Goal: Navigation & Orientation: Find specific page/section

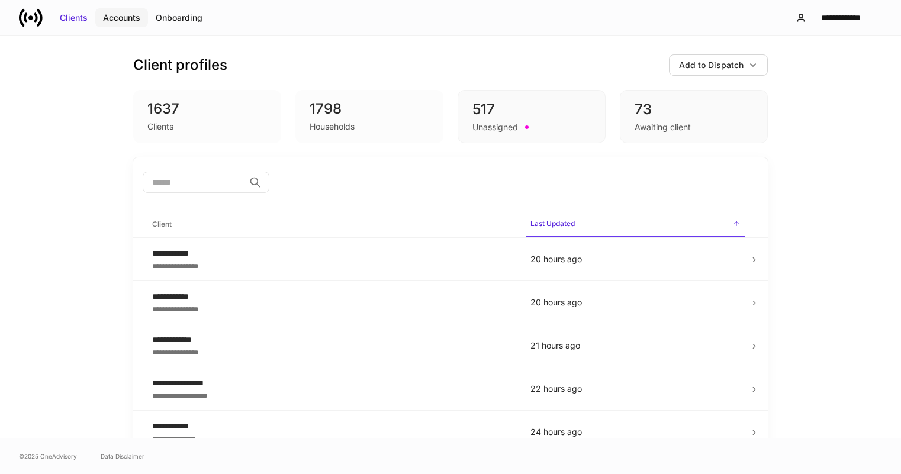
click at [127, 19] on div "Accounts" at bounding box center [121, 18] width 37 height 12
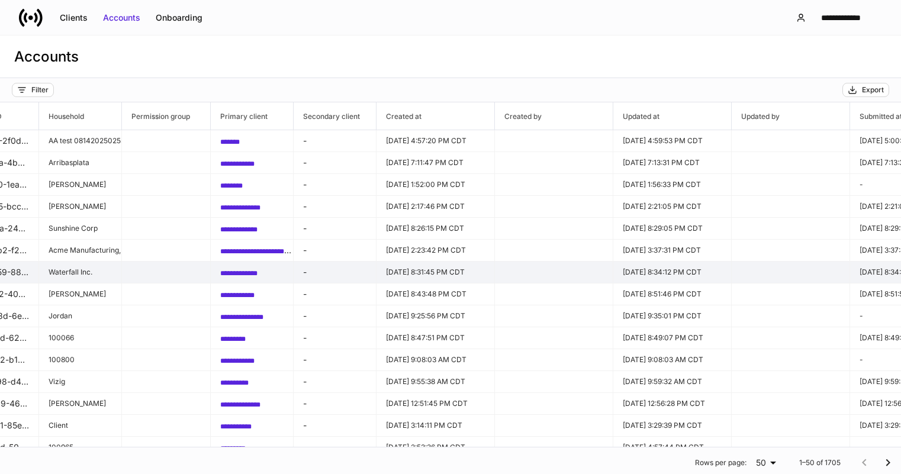
scroll to position [0, 881]
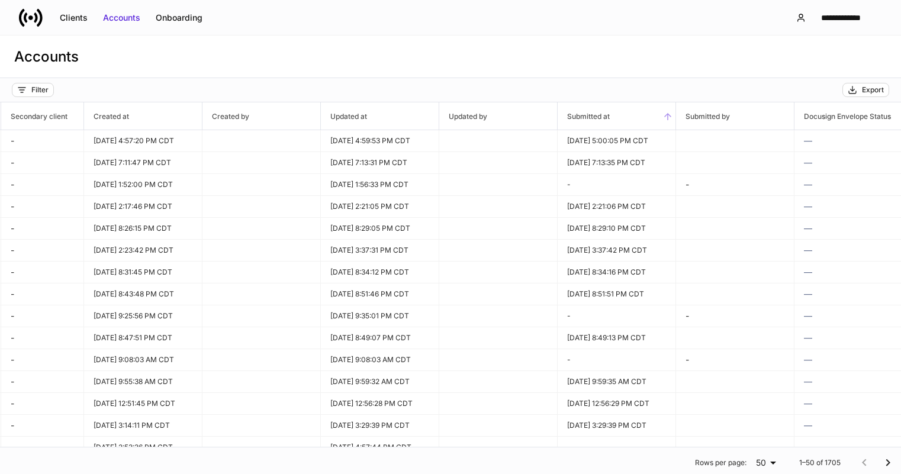
click at [663, 113] on icon at bounding box center [668, 116] width 11 height 11
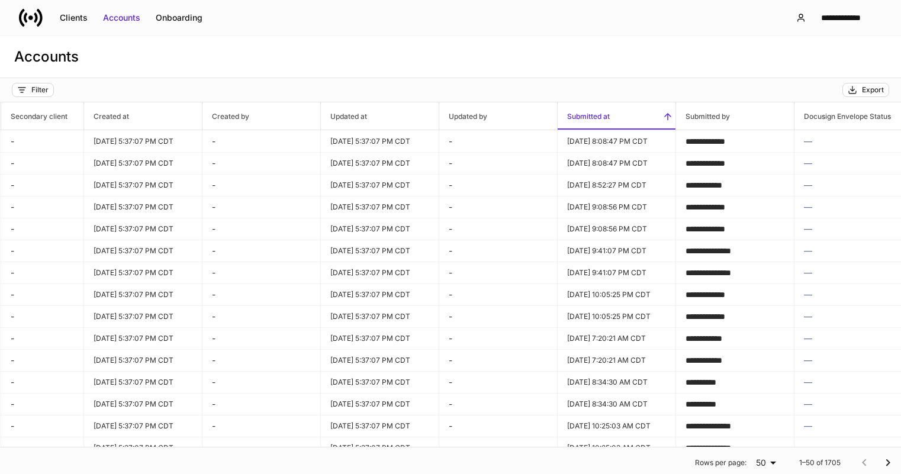
click at [663, 113] on icon at bounding box center [668, 116] width 11 height 11
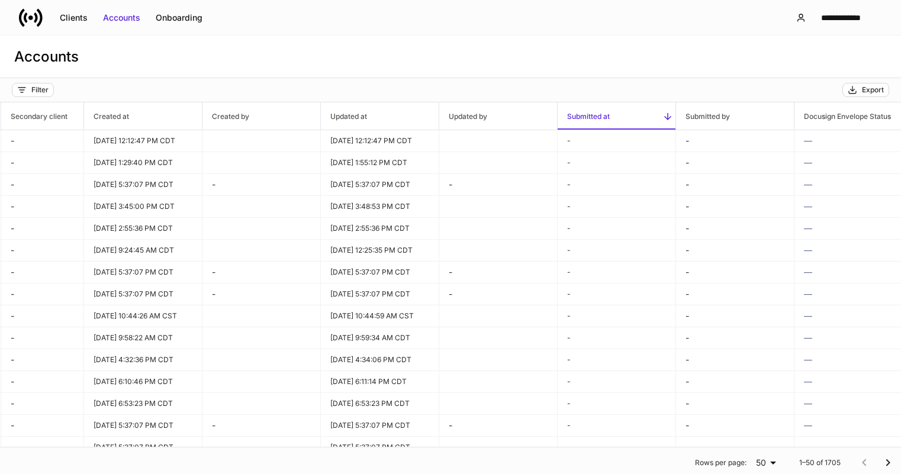
click at [670, 114] on icon at bounding box center [668, 116] width 11 height 11
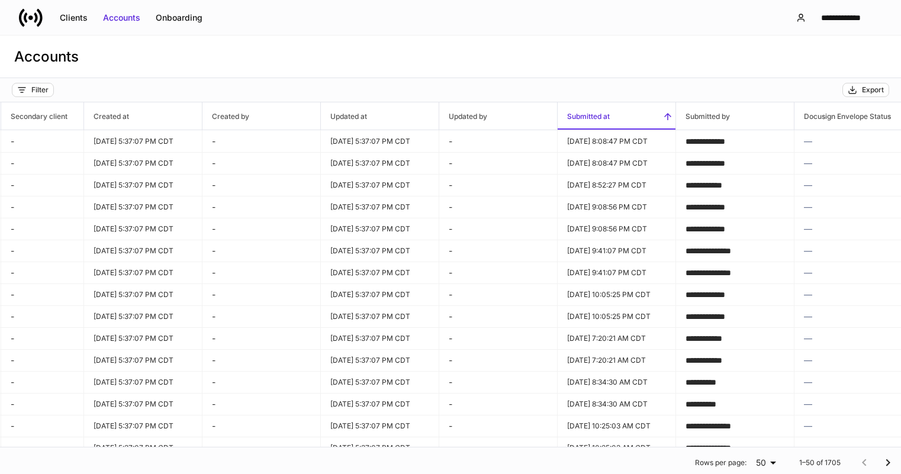
click at [670, 114] on icon at bounding box center [668, 116] width 11 height 11
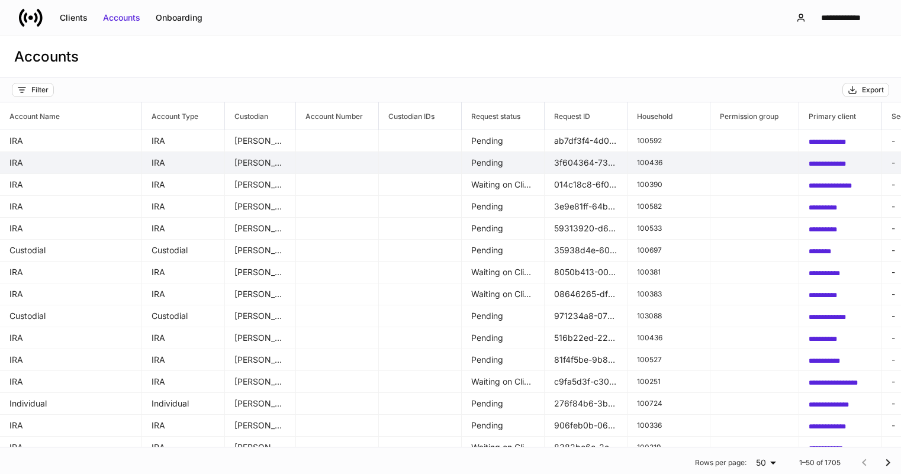
scroll to position [0, 881]
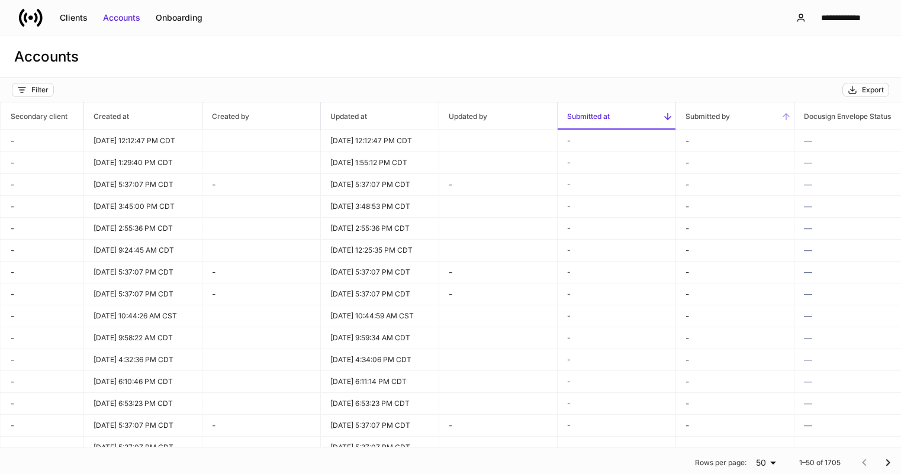
click at [726, 115] on h6 "Submitted by" at bounding box center [703, 116] width 54 height 11
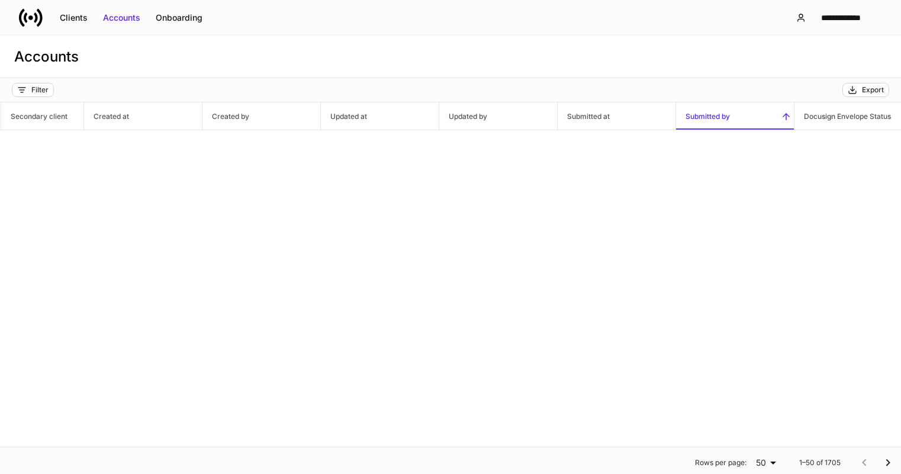
scroll to position [0, 881]
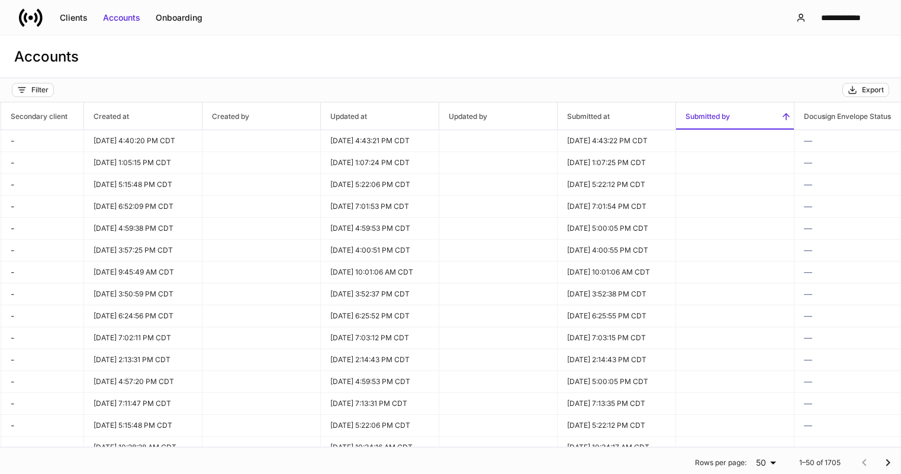
click at [769, 115] on span "Submitted by" at bounding box center [735, 115] width 118 height 27
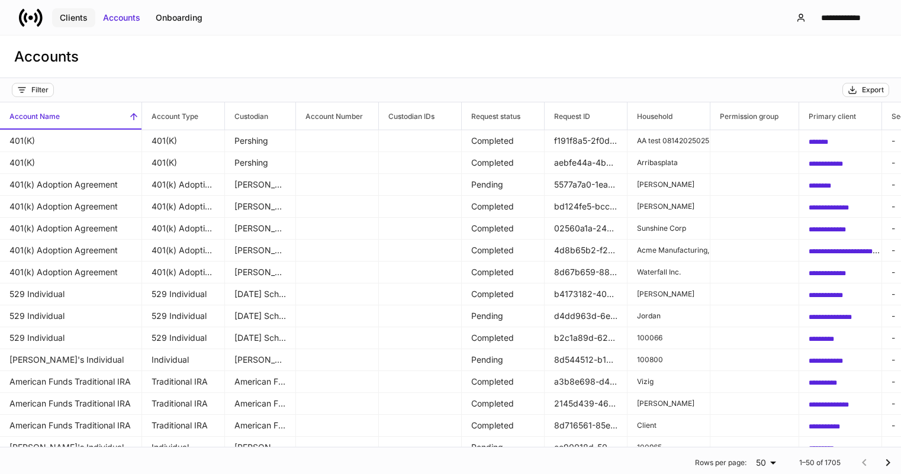
click at [81, 17] on div "Clients" at bounding box center [74, 18] width 28 height 12
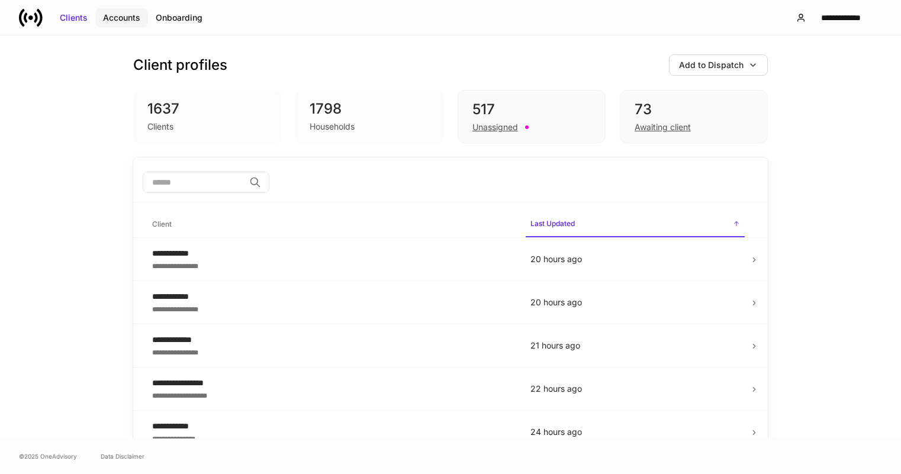
click at [131, 21] on div "Accounts" at bounding box center [121, 18] width 37 height 12
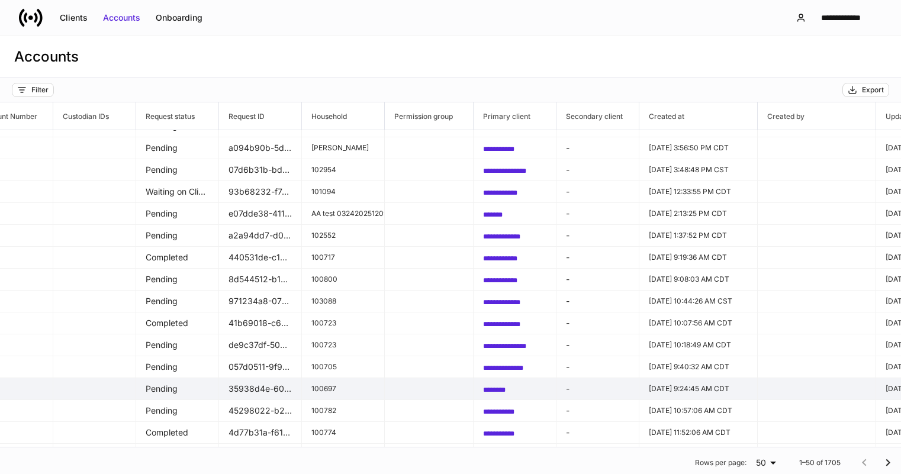
scroll to position [694, 509]
